Goal: Information Seeking & Learning: Check status

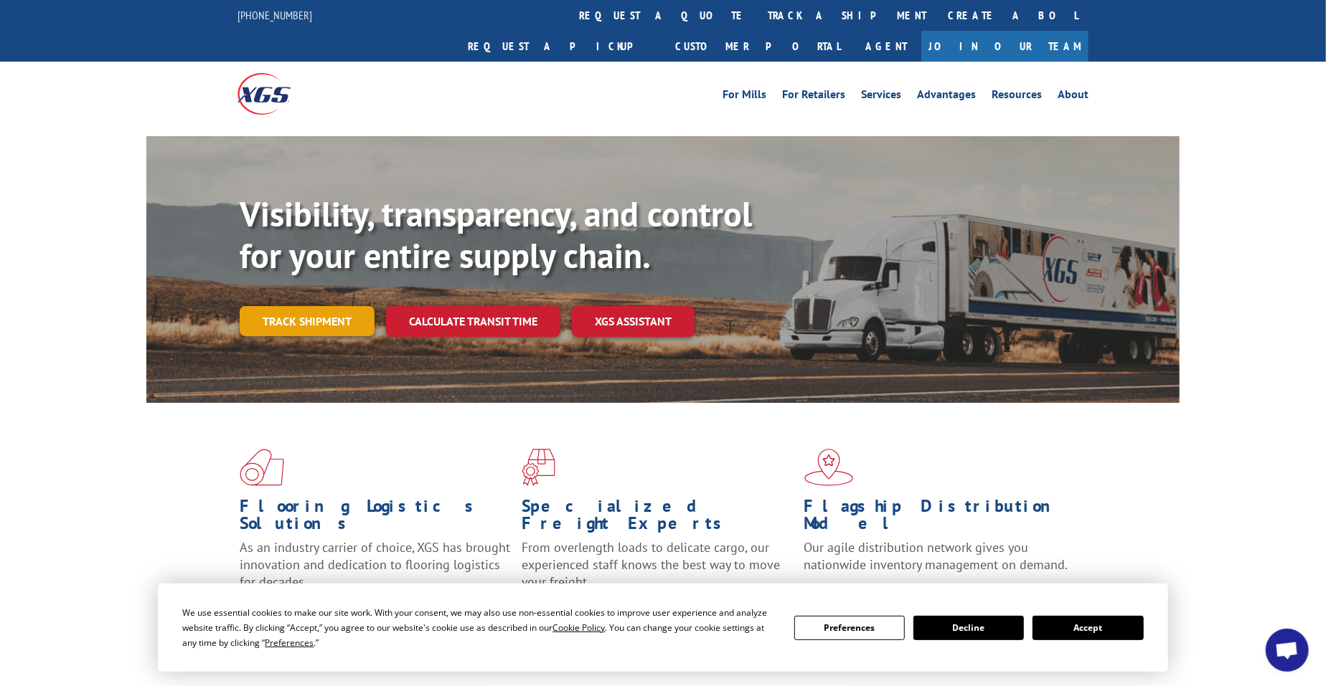
click at [258, 306] on link "Track shipment" at bounding box center [307, 321] width 135 height 30
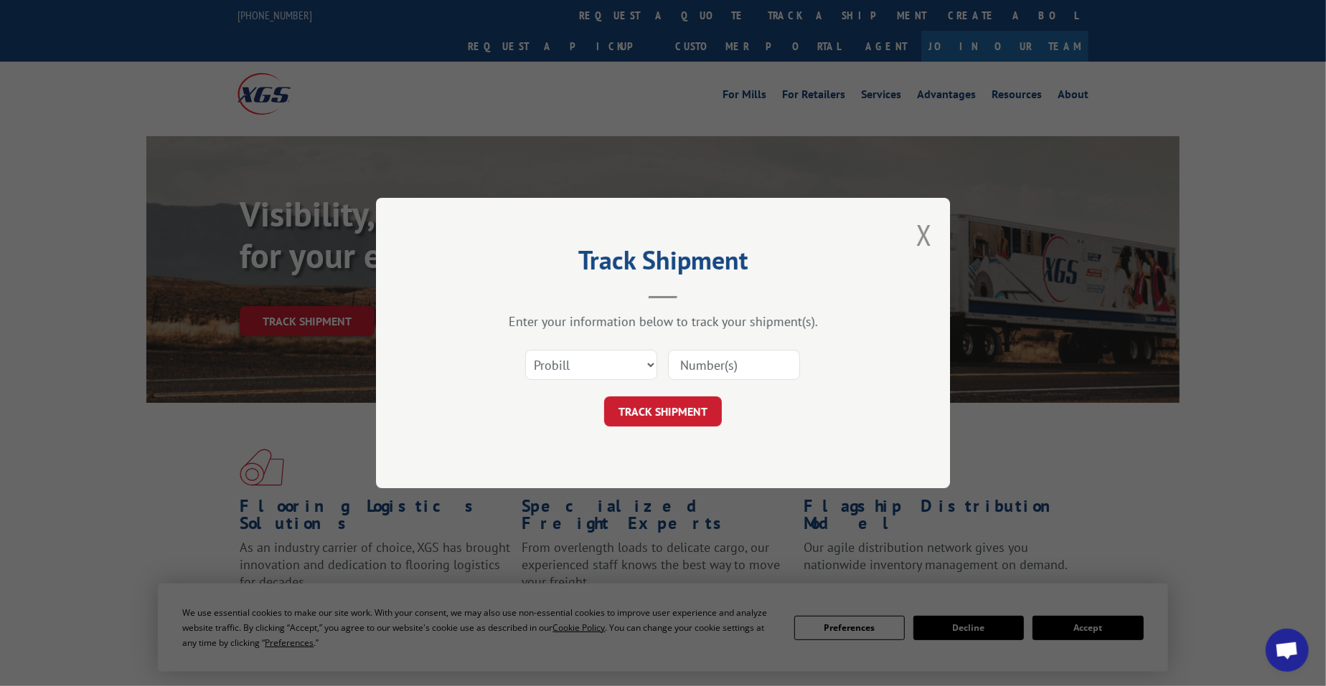
click at [746, 365] on input at bounding box center [734, 365] width 132 height 30
paste input "16566656"
type input "16566656"
click at [667, 406] on button "TRACK SHIPMENT" at bounding box center [663, 412] width 118 height 30
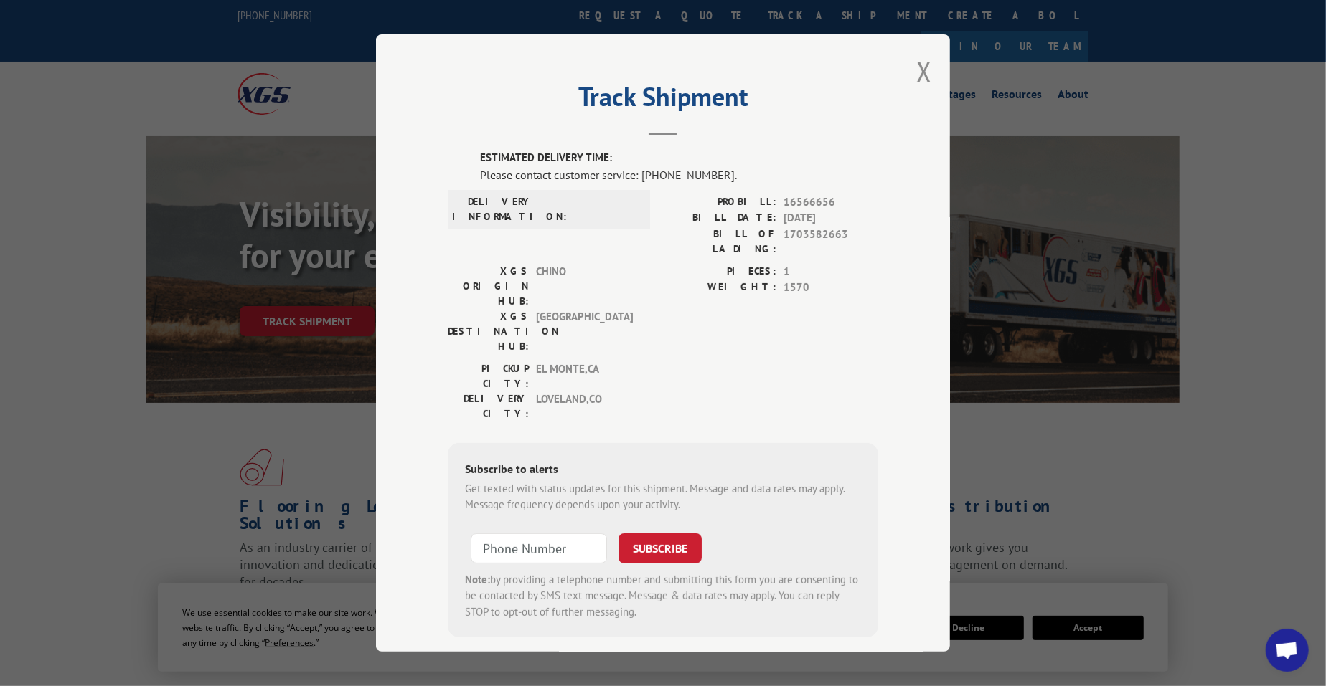
click at [582, 195] on span at bounding box center [588, 209] width 97 height 30
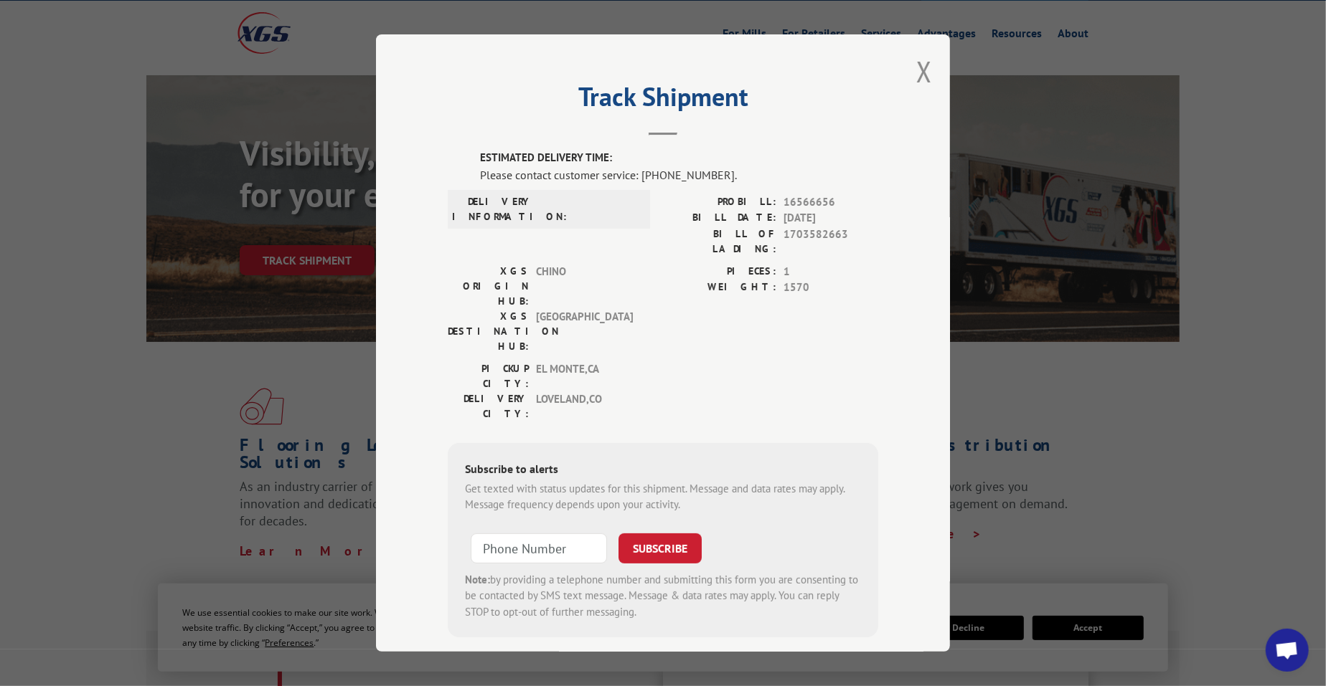
scroll to position [89, 0]
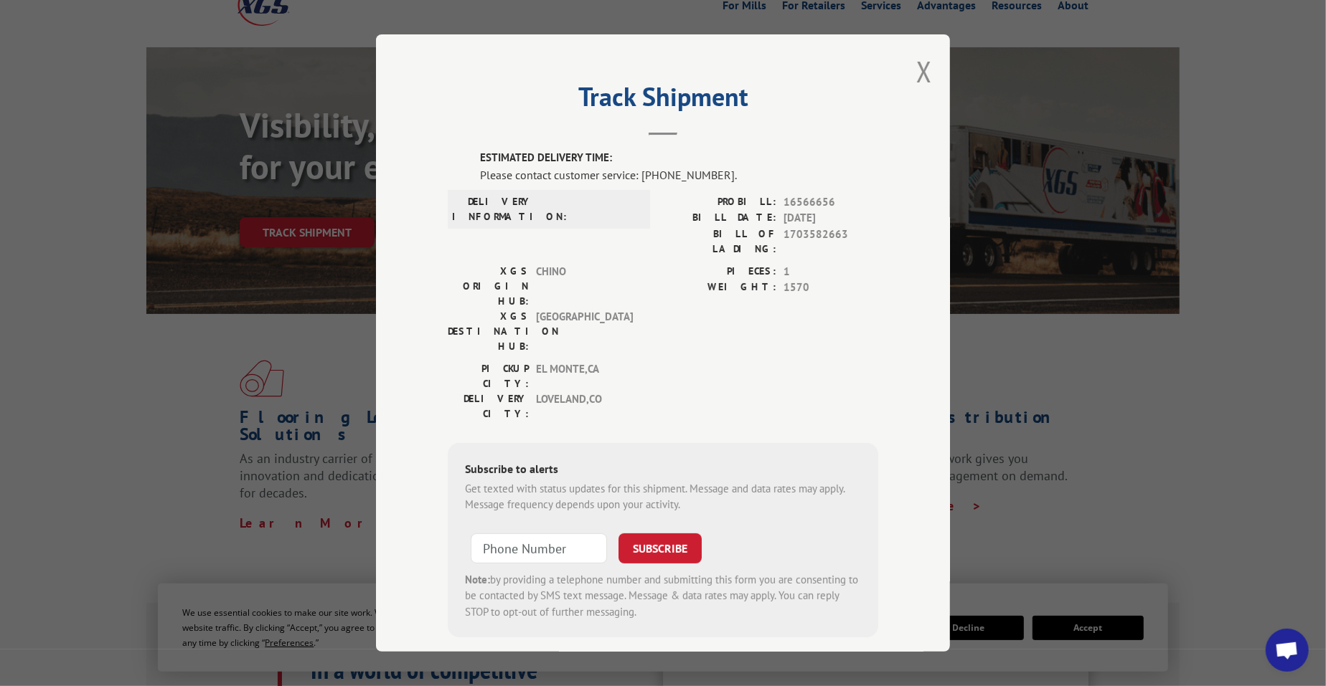
click at [575, 207] on span at bounding box center [588, 209] width 97 height 30
drag, startPoint x: 477, startPoint y: 179, endPoint x: 779, endPoint y: 178, distance: 302.0
click at [779, 178] on div "ESTIMATED DELIVERY TIME: Please contact customer service: [PHONE_NUMBER]. DELIV…" at bounding box center [663, 394] width 430 height 488
copy div "Please contact customer service: [PHONE_NUMBER]."
click at [696, 285] on div "PIECES: 1 WEIGHT: 1570" at bounding box center [770, 312] width 215 height 98
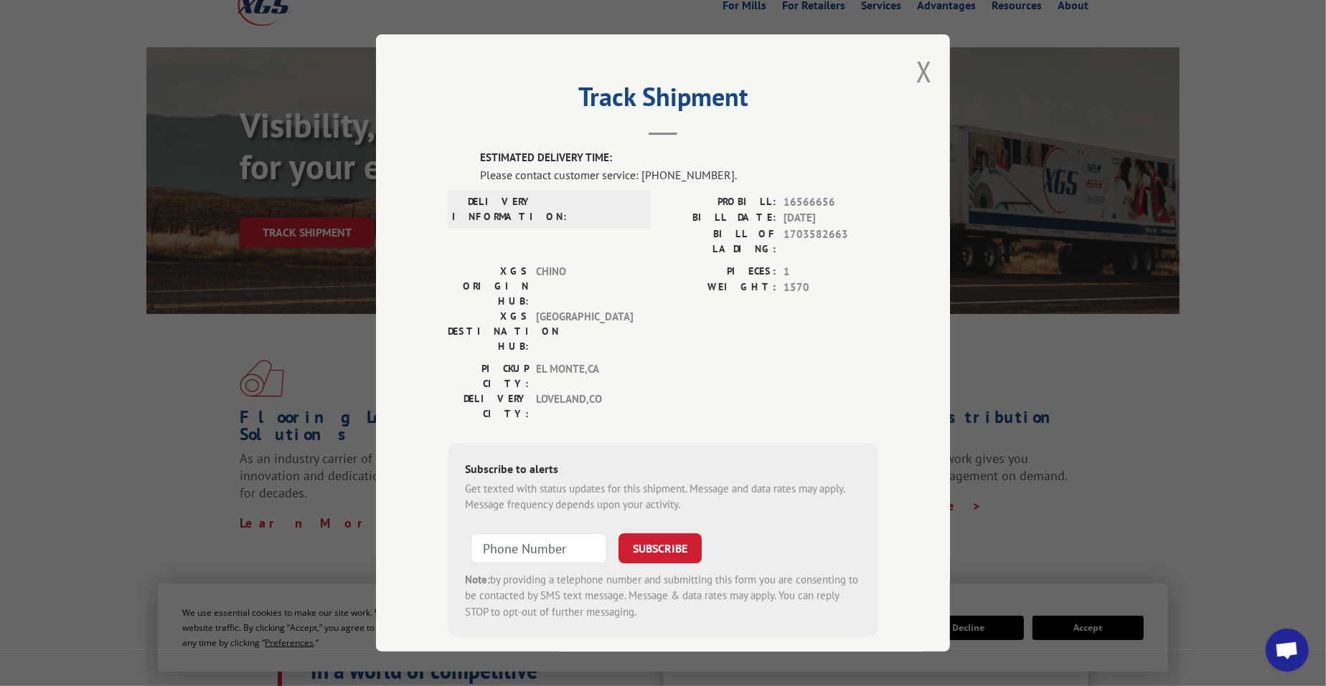
scroll to position [0, 0]
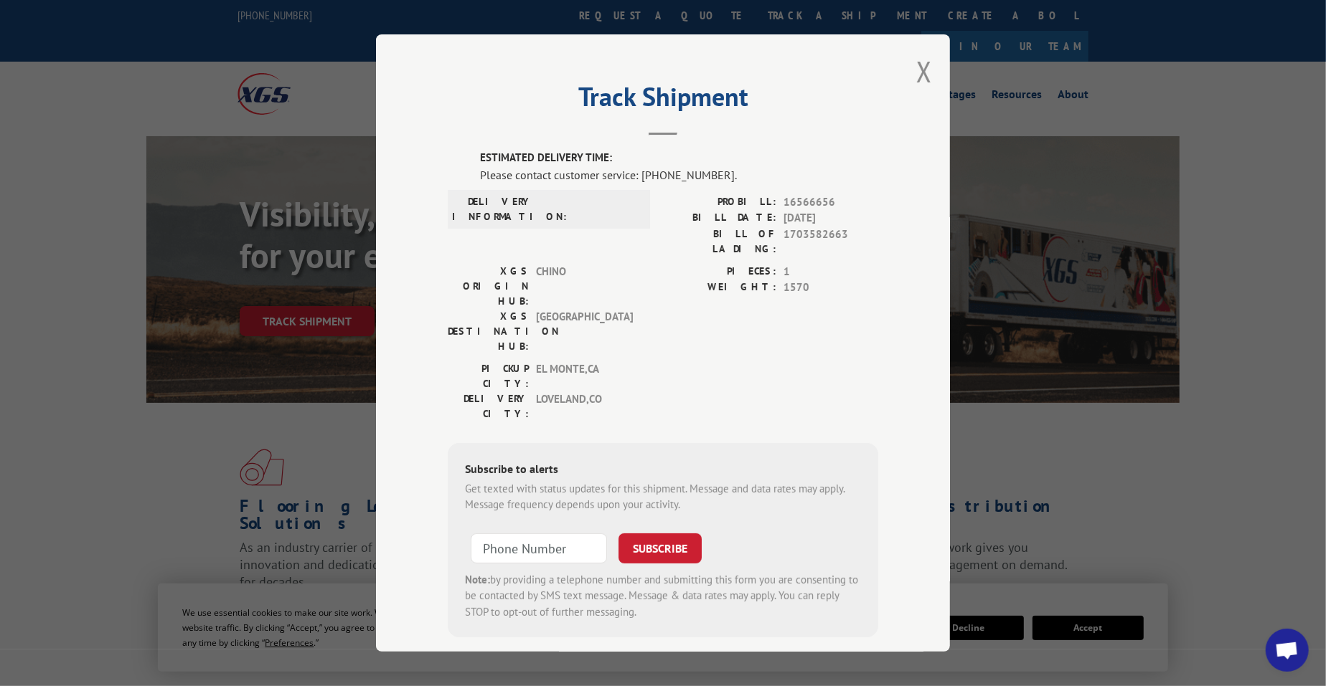
drag, startPoint x: 800, startPoint y: 60, endPoint x: 811, endPoint y: 71, distance: 15.2
click at [810, 70] on div "Track Shipment ESTIMATED DELIVERY TIME: Please contact customer service: [PHONE…" at bounding box center [663, 343] width 574 height 618
